Goal: Find contact information: Find contact information

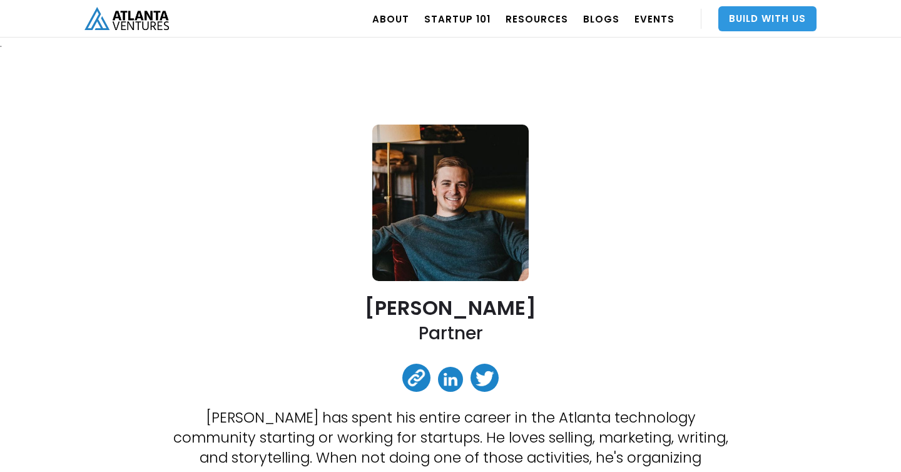
click at [756, 24] on link "Build With Us" at bounding box center [767, 18] width 98 height 25
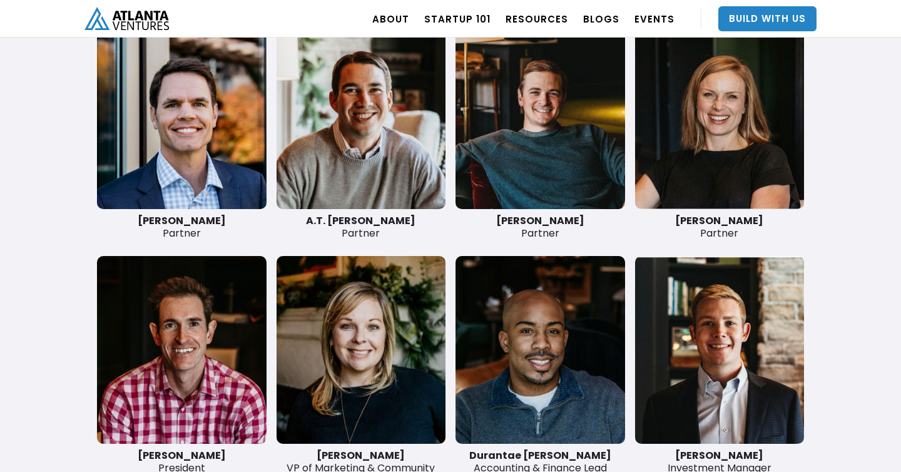
scroll to position [2991, 0]
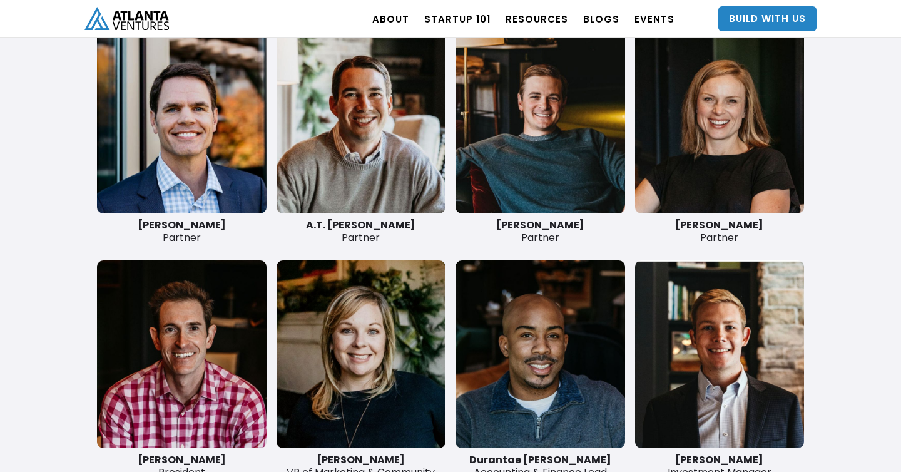
click at [556, 115] on link at bounding box center [540, 120] width 170 height 188
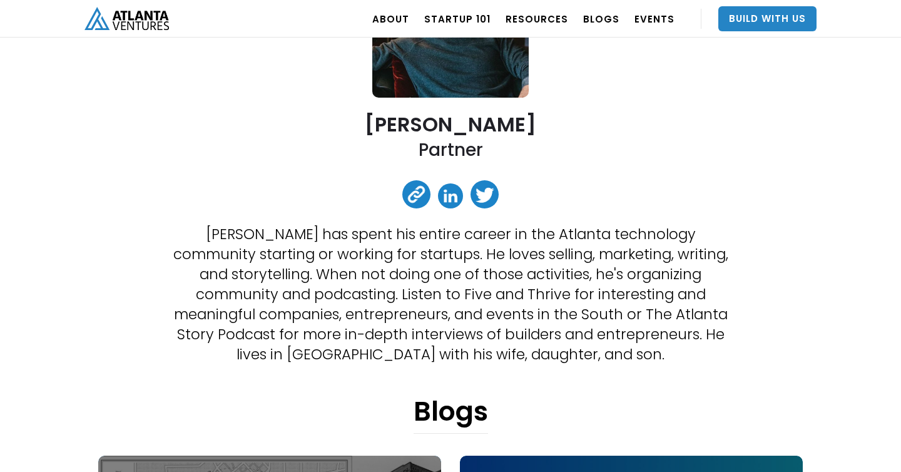
scroll to position [165, 0]
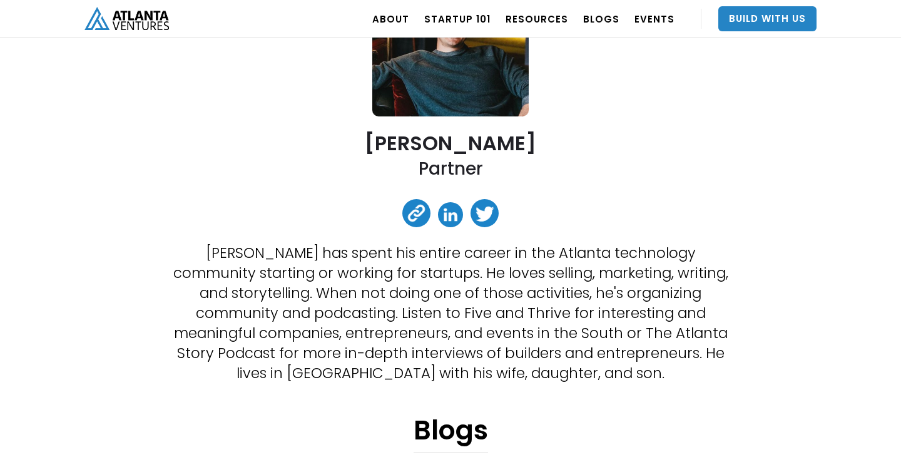
click at [414, 212] on link at bounding box center [416, 213] width 28 height 28
click at [455, 215] on link at bounding box center [450, 214] width 25 height 25
